Goal: Task Accomplishment & Management: Manage account settings

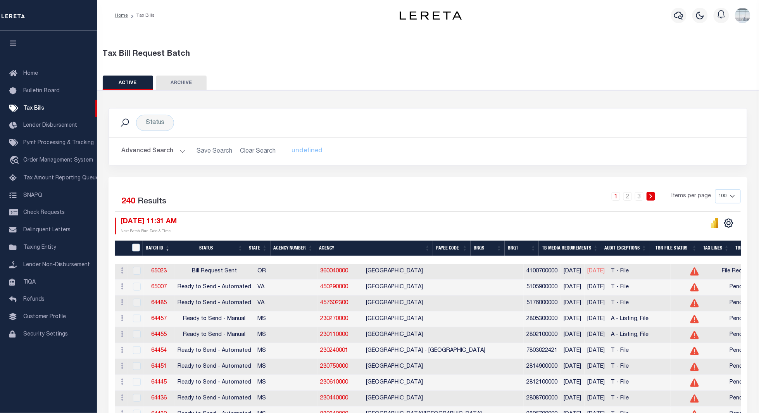
click at [710, 224] on button at bounding box center [715, 223] width 16 height 11
click at [713, 225] on icon "" at bounding box center [715, 223] width 9 height 10
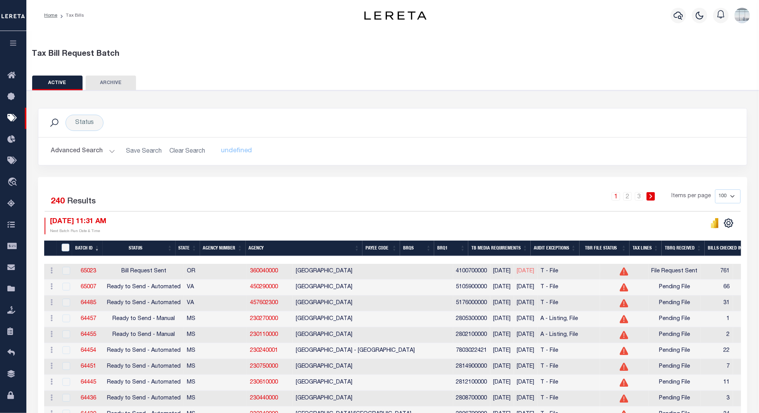
click at [11, 42] on icon "button" at bounding box center [13, 43] width 9 height 7
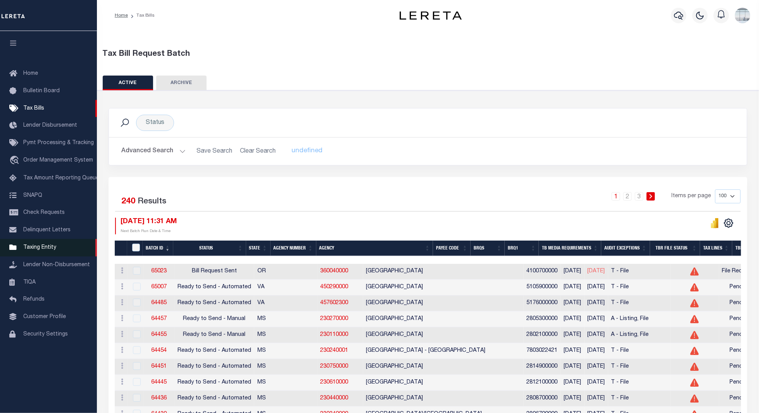
click at [40, 249] on span "Taxing Entity" at bounding box center [39, 247] width 33 height 5
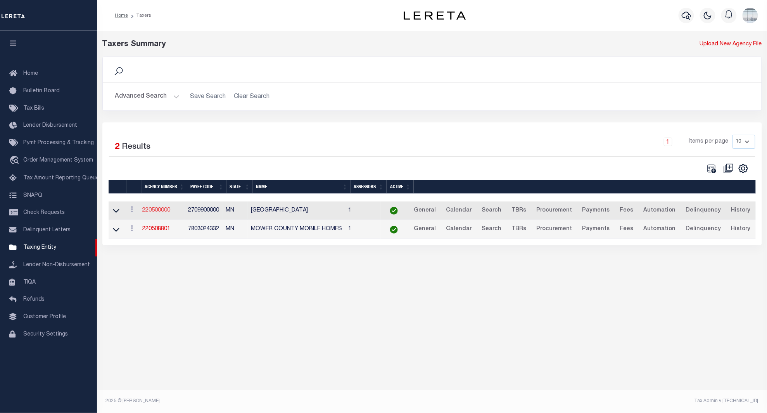
click at [158, 213] on link "220500000" at bounding box center [156, 210] width 28 height 5
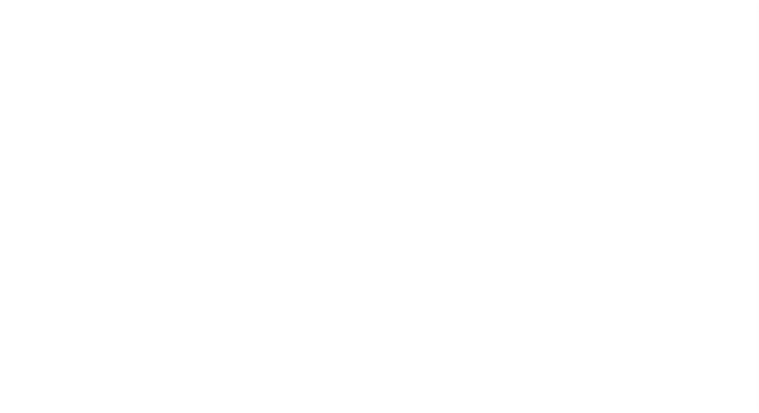
select select
checkbox input "false"
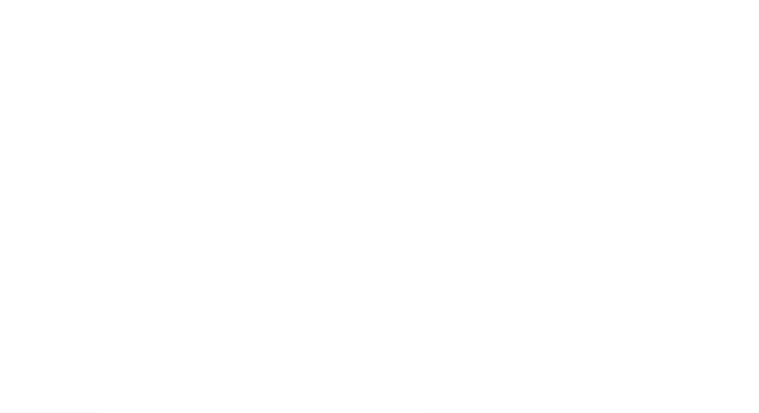
checkbox input "false"
type input "2709900000"
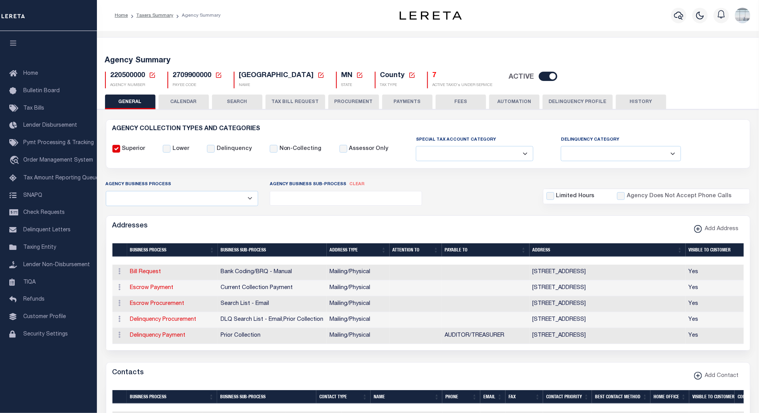
click at [154, 74] on icon at bounding box center [152, 75] width 5 height 5
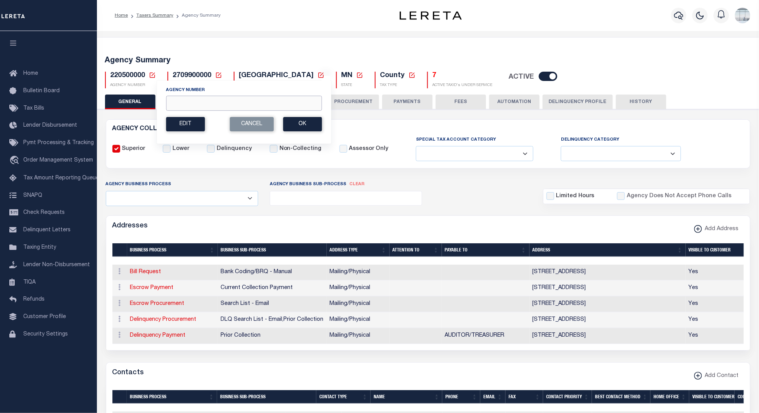
click at [188, 105] on input "Agency Number" at bounding box center [244, 103] width 156 height 15
type input "100010000"
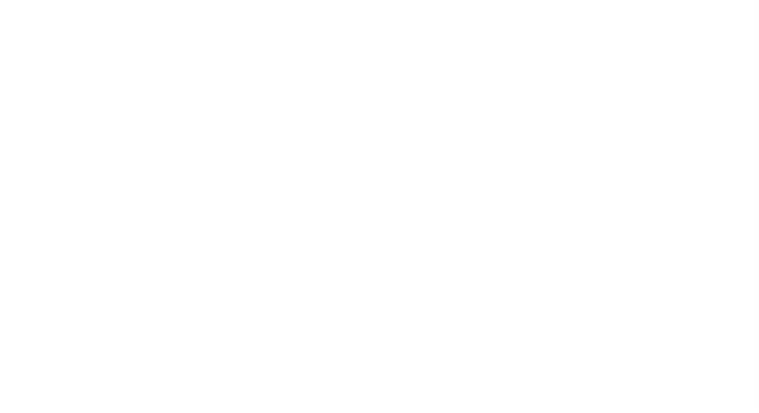
select select
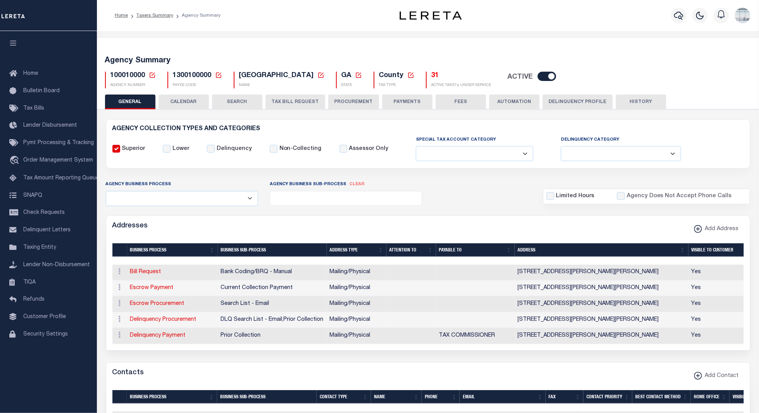
click at [298, 98] on button "TAX BILL REQUEST" at bounding box center [296, 102] width 60 height 15
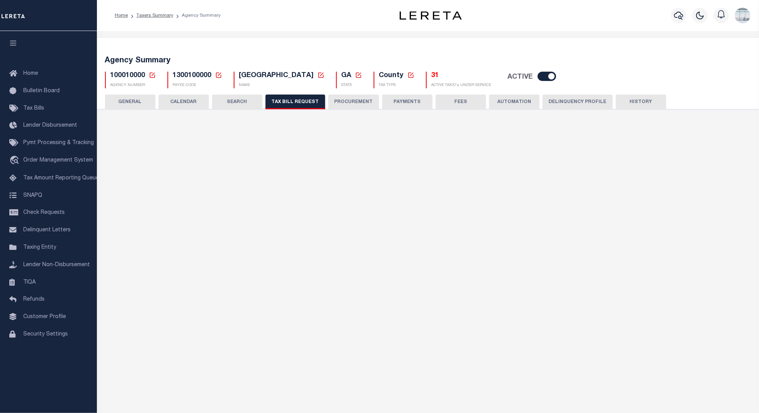
select select "30"
checkbox input "false"
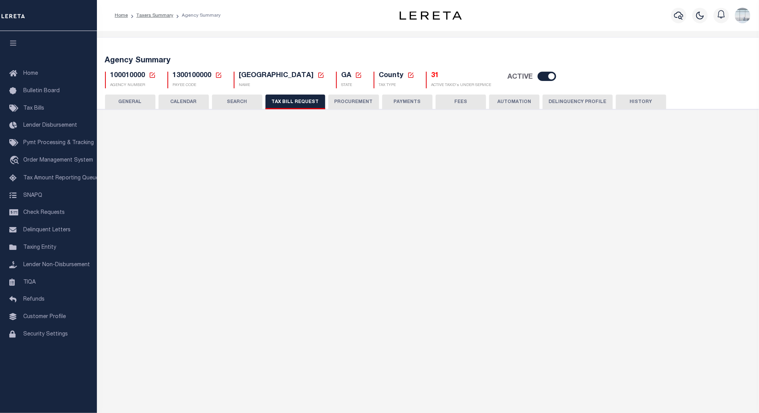
select select "20"
select select "true"
select select "14"
select select
